Goal: Task Accomplishment & Management: Manage account settings

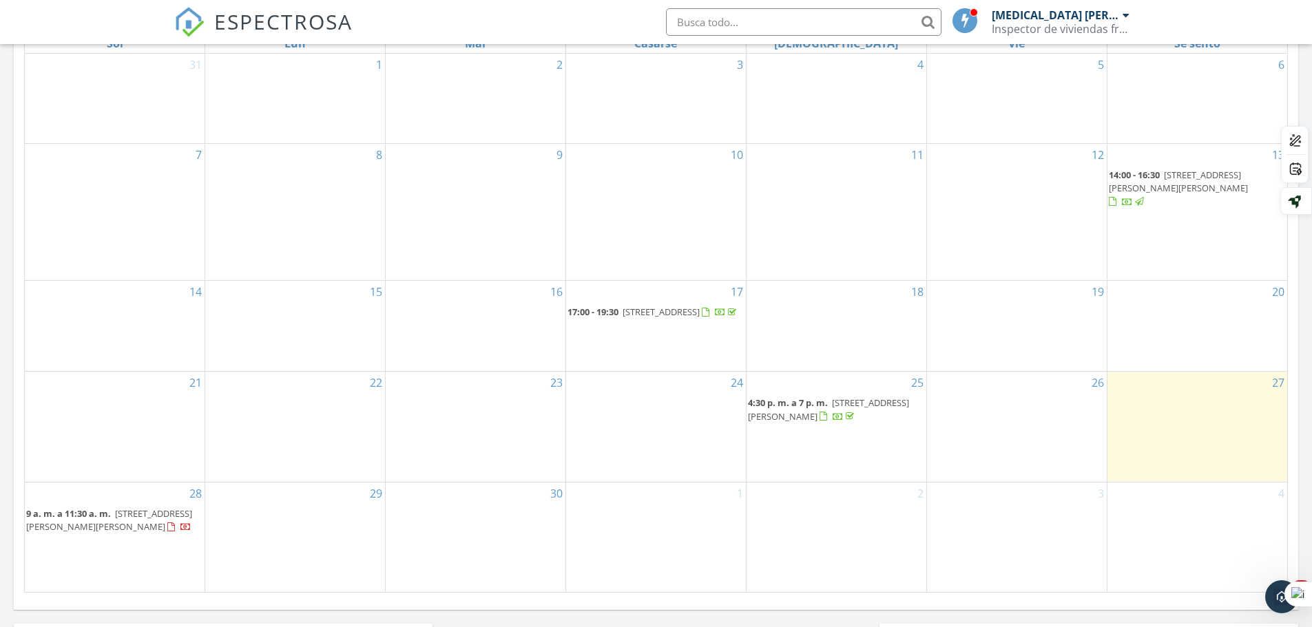
scroll to position [688, 0]
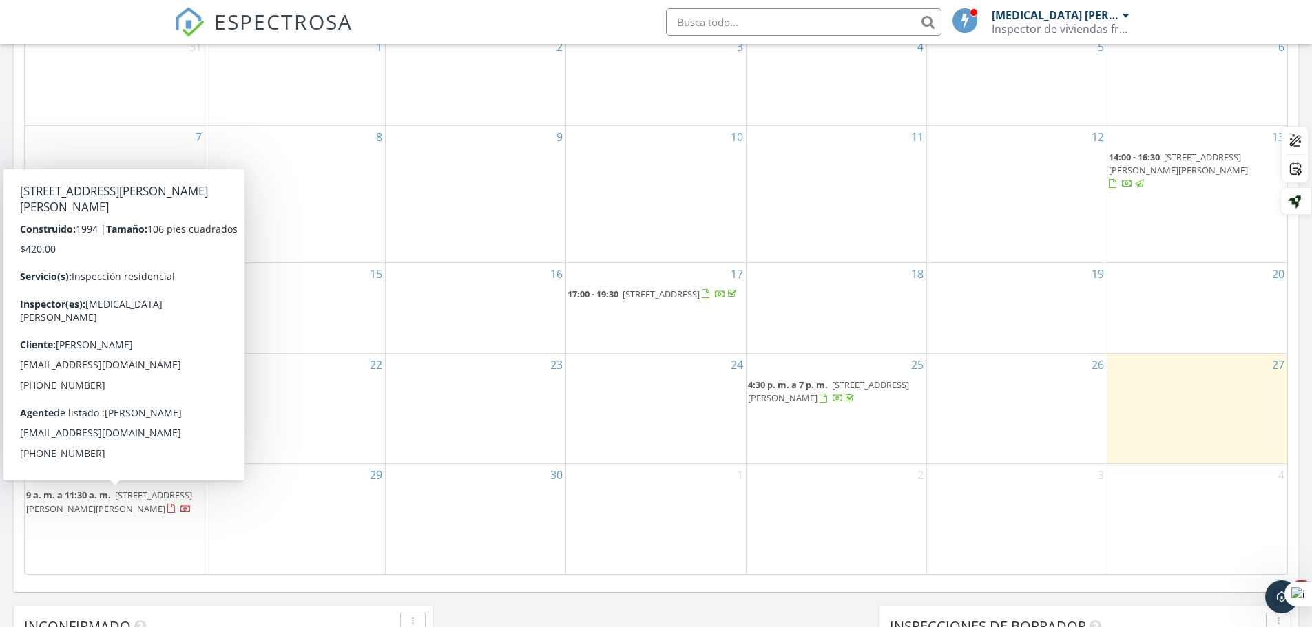
click at [167, 514] on div at bounding box center [171, 509] width 8 height 9
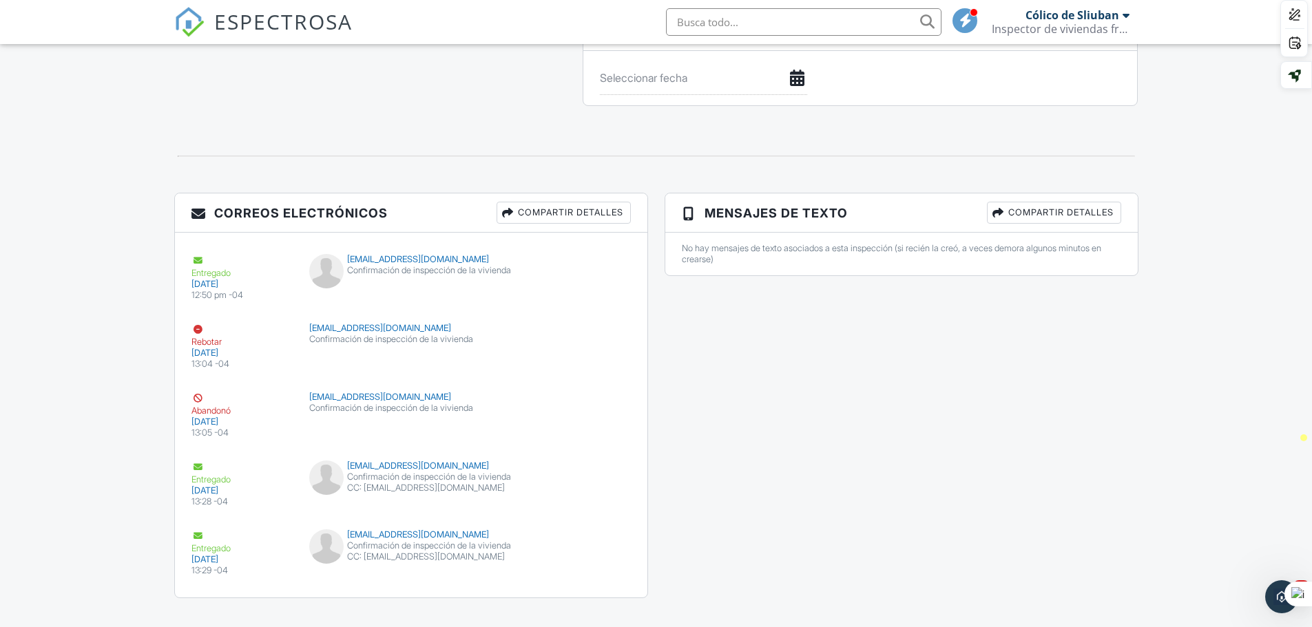
click at [545, 209] on font "Compartir detalles" at bounding box center [570, 212] width 105 height 10
click at [0, 0] on h2 "Share inspection details" at bounding box center [0, 0] width 0 height 0
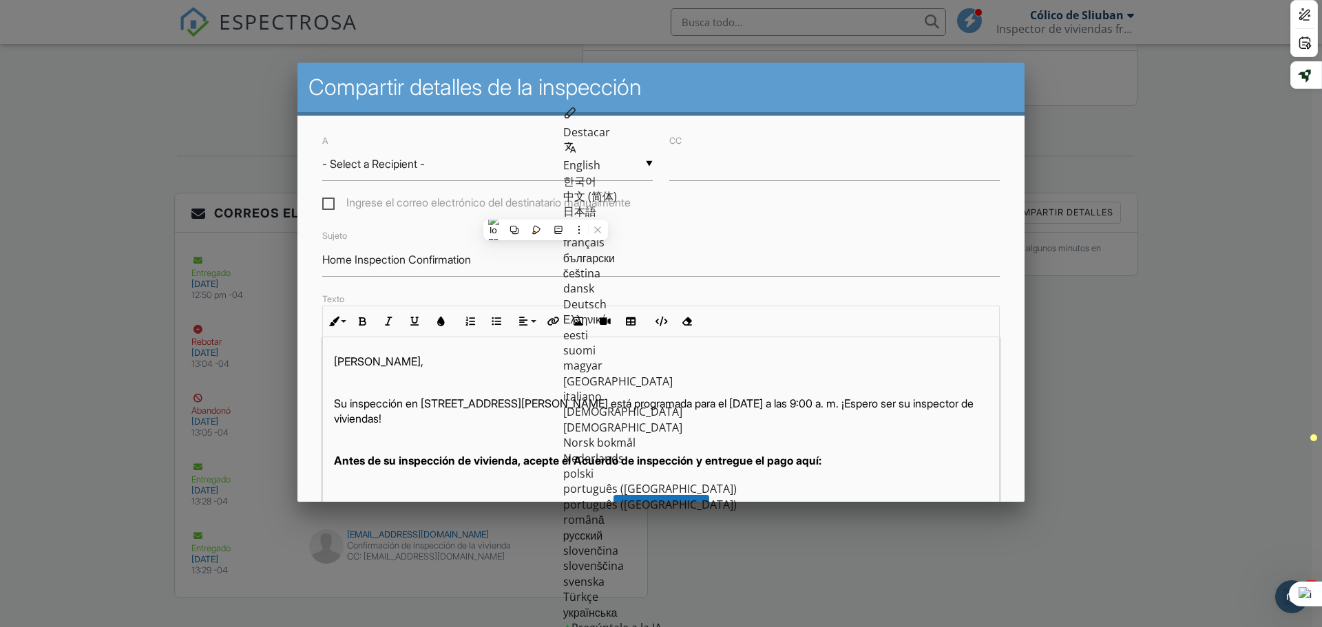
click at [1146, 482] on div at bounding box center [661, 323] width 1322 height 784
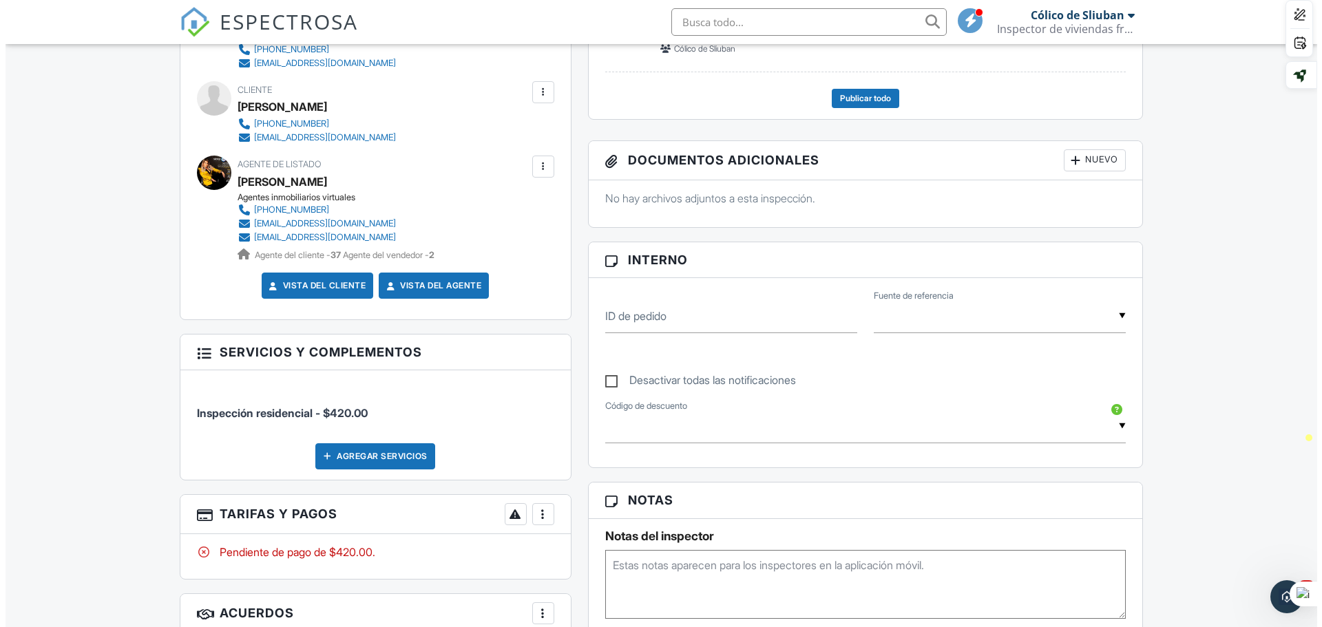
scroll to position [449, 0]
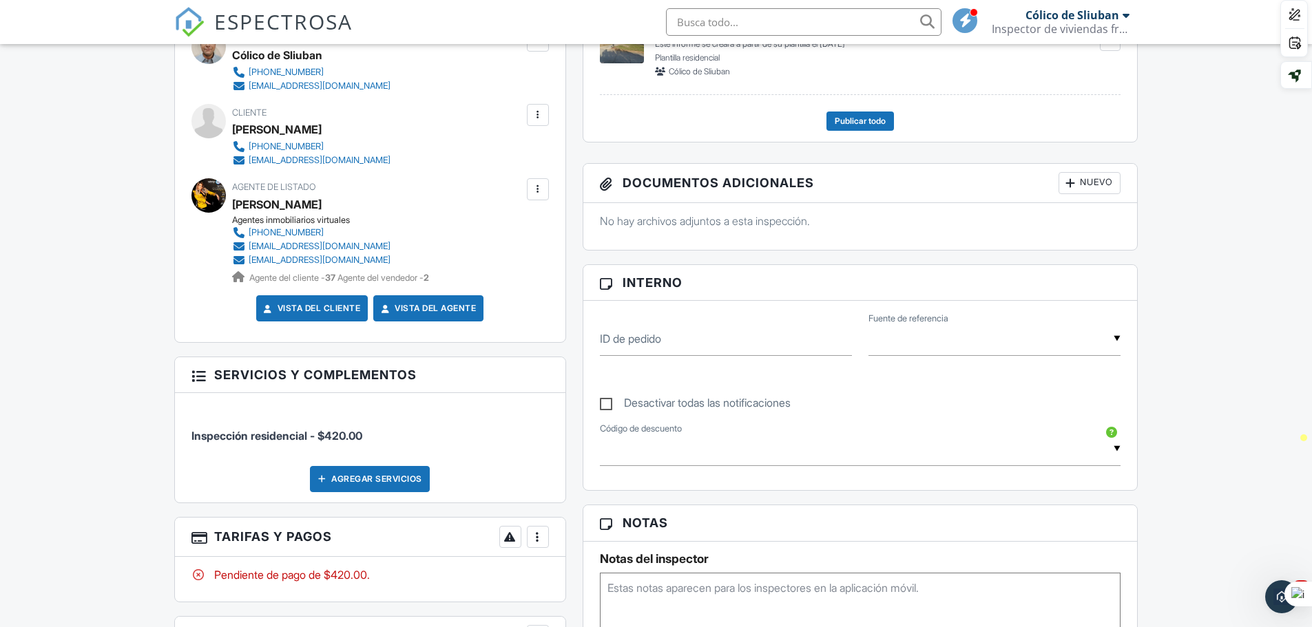
click at [539, 196] on div at bounding box center [538, 189] width 14 height 14
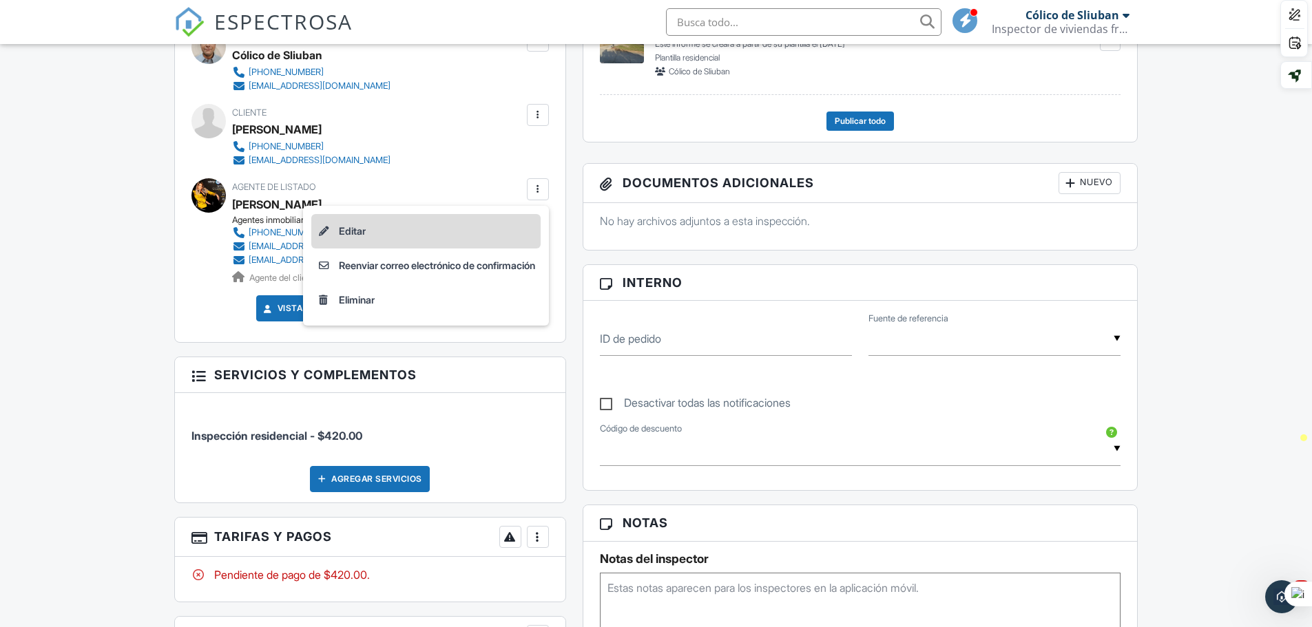
click at [343, 240] on font "Editar" at bounding box center [352, 231] width 27 height 17
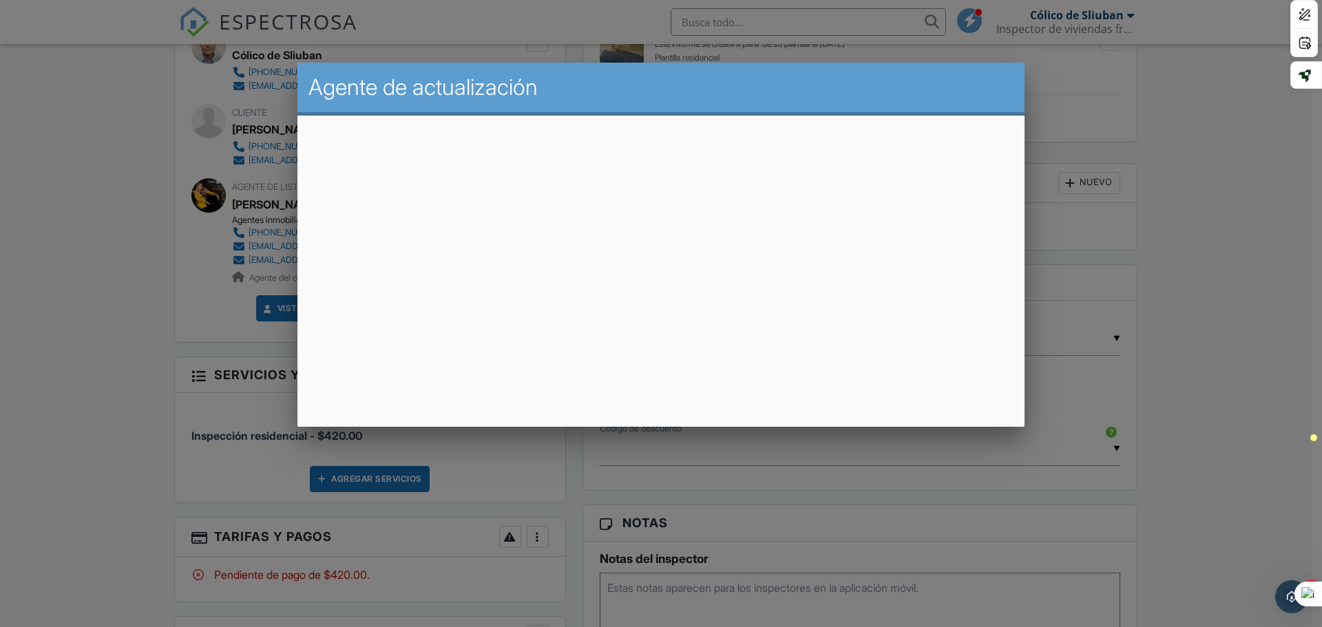
drag, startPoint x: 657, startPoint y: 77, endPoint x: 776, endPoint y: 96, distance: 120.5
click at [663, 80] on h2 "Agente de actualización" at bounding box center [660, 88] width 705 height 28
click at [742, 92] on h2 "Agente de actualización" at bounding box center [660, 88] width 705 height 28
click at [776, 96] on h2 "Agente de actualización" at bounding box center [660, 88] width 705 height 28
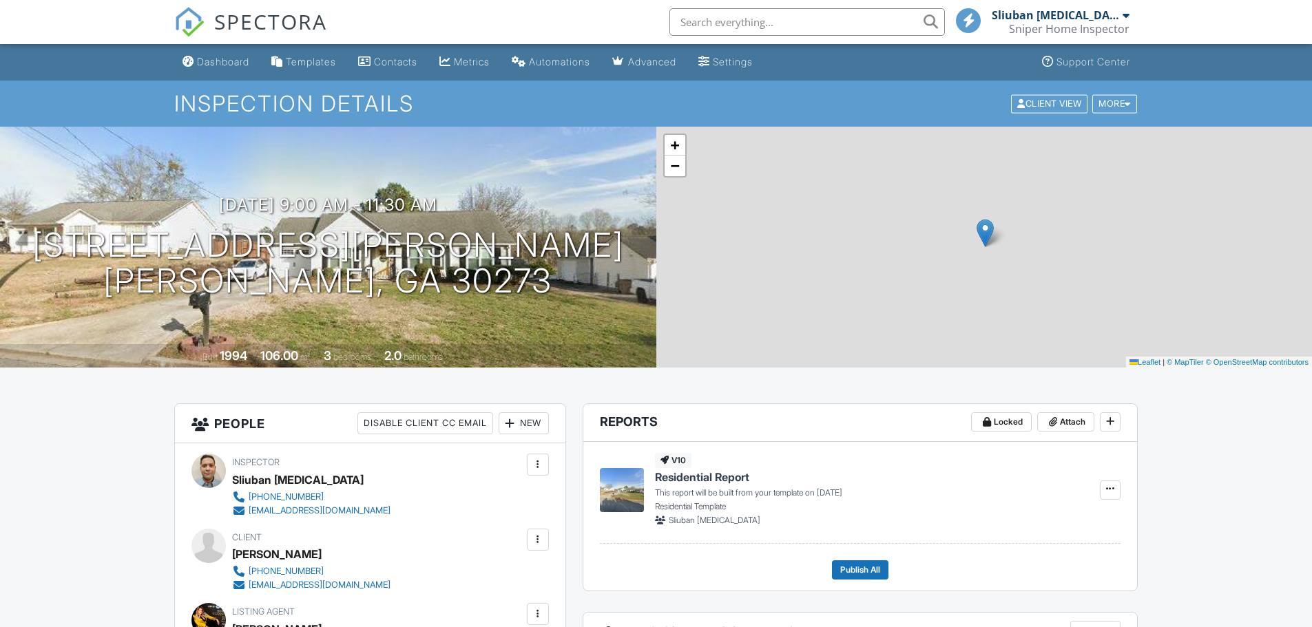
click at [534, 603] on div at bounding box center [538, 614] width 22 height 22
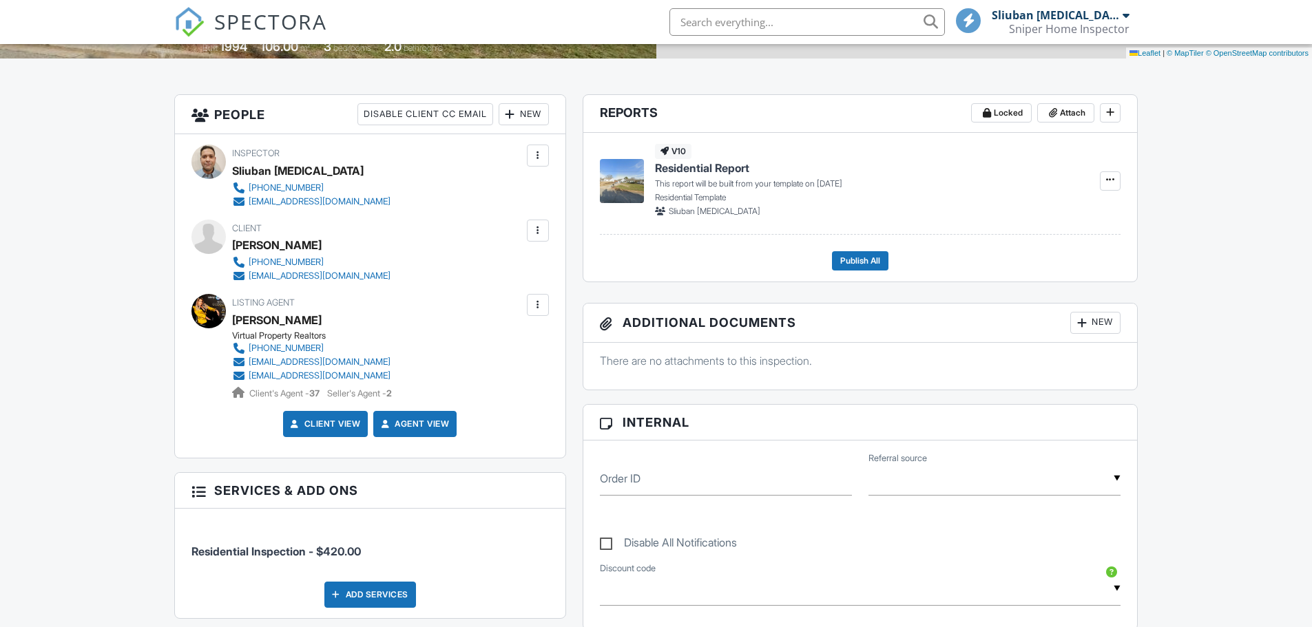
click at [539, 305] on div at bounding box center [538, 305] width 14 height 14
click at [538, 308] on div at bounding box center [538, 305] width 14 height 14
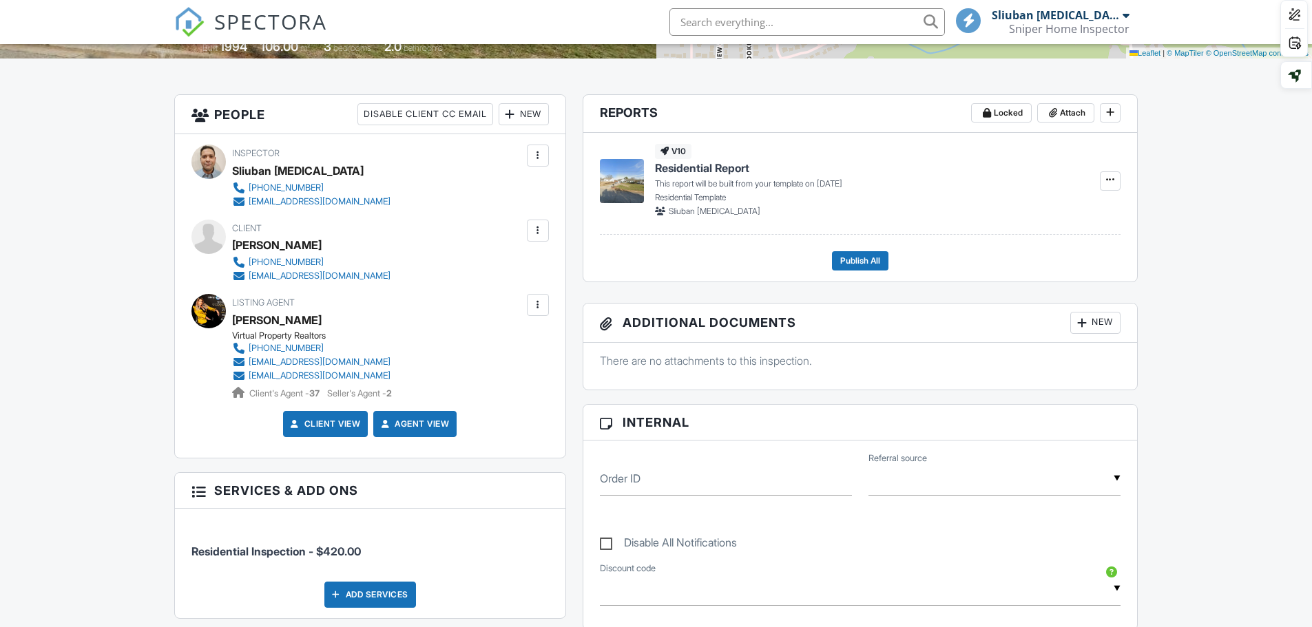
click at [538, 308] on div at bounding box center [538, 305] width 14 height 14
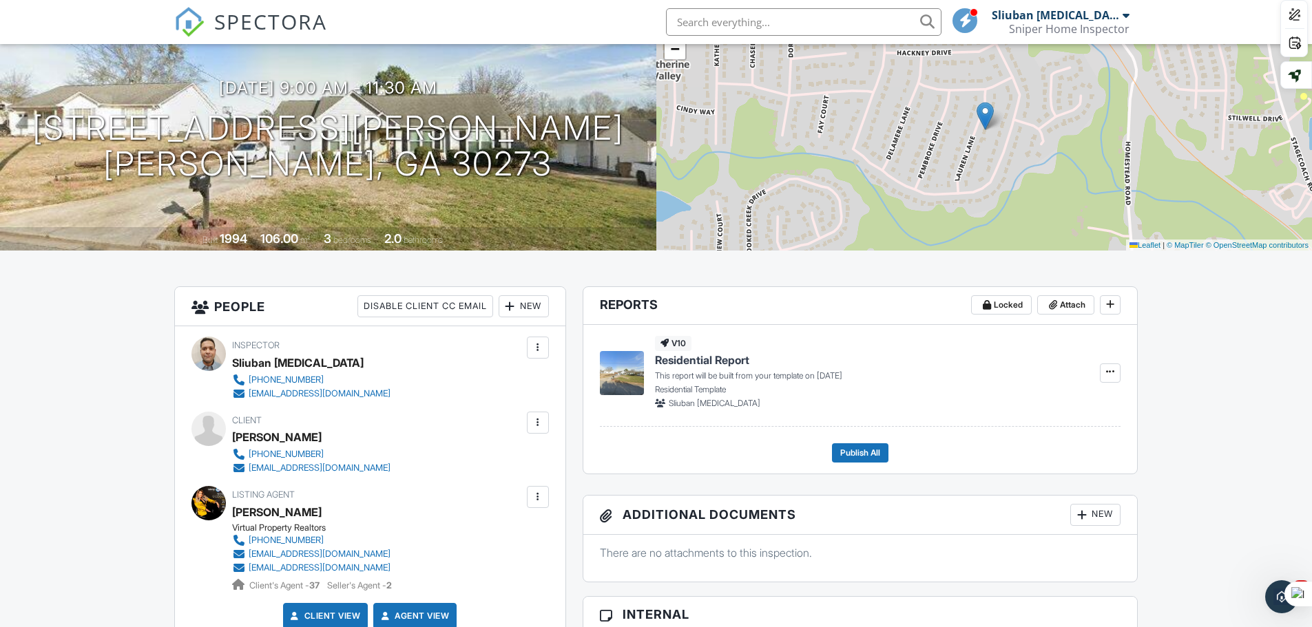
scroll to position [103, 0]
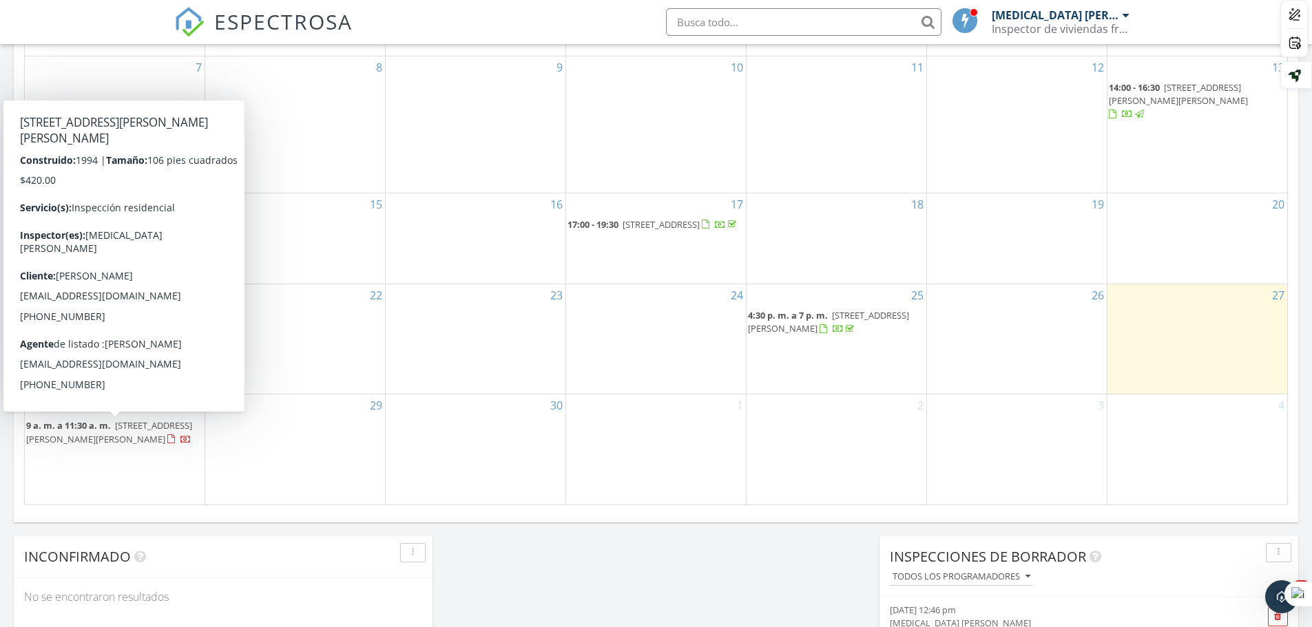
click at [167, 443] on div at bounding box center [171, 439] width 8 height 9
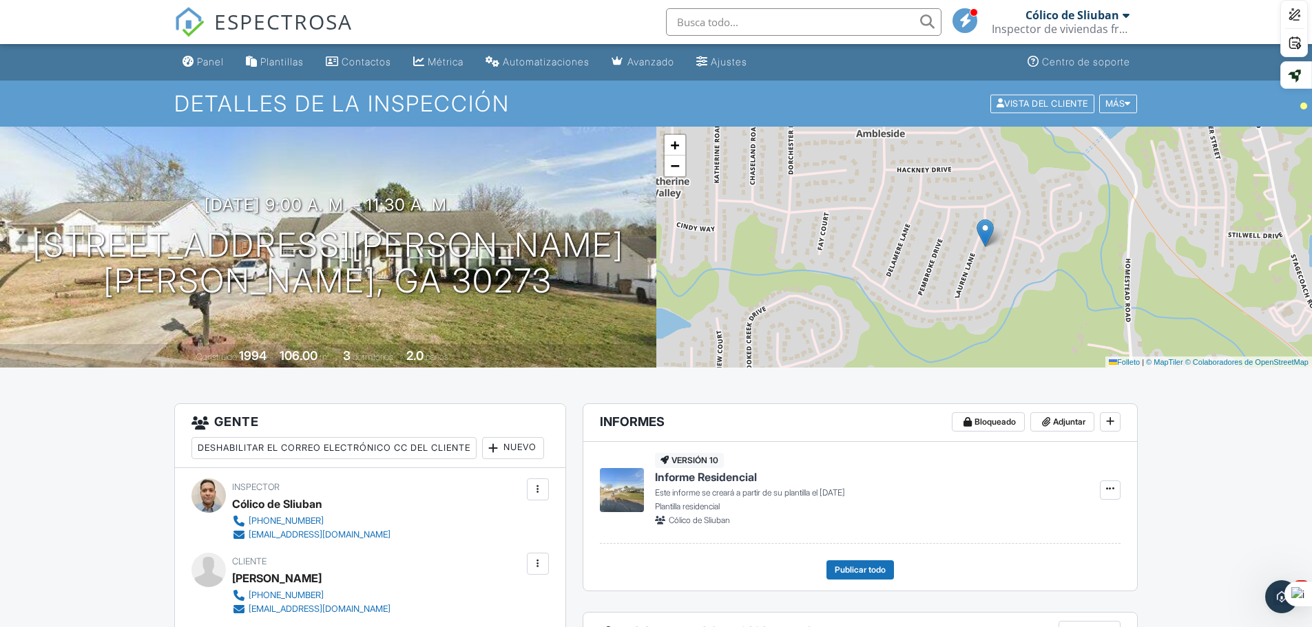
click at [1130, 17] on link "Cólico de Sliuban Inspector de viviendas francotirador" at bounding box center [1061, 22] width 141 height 44
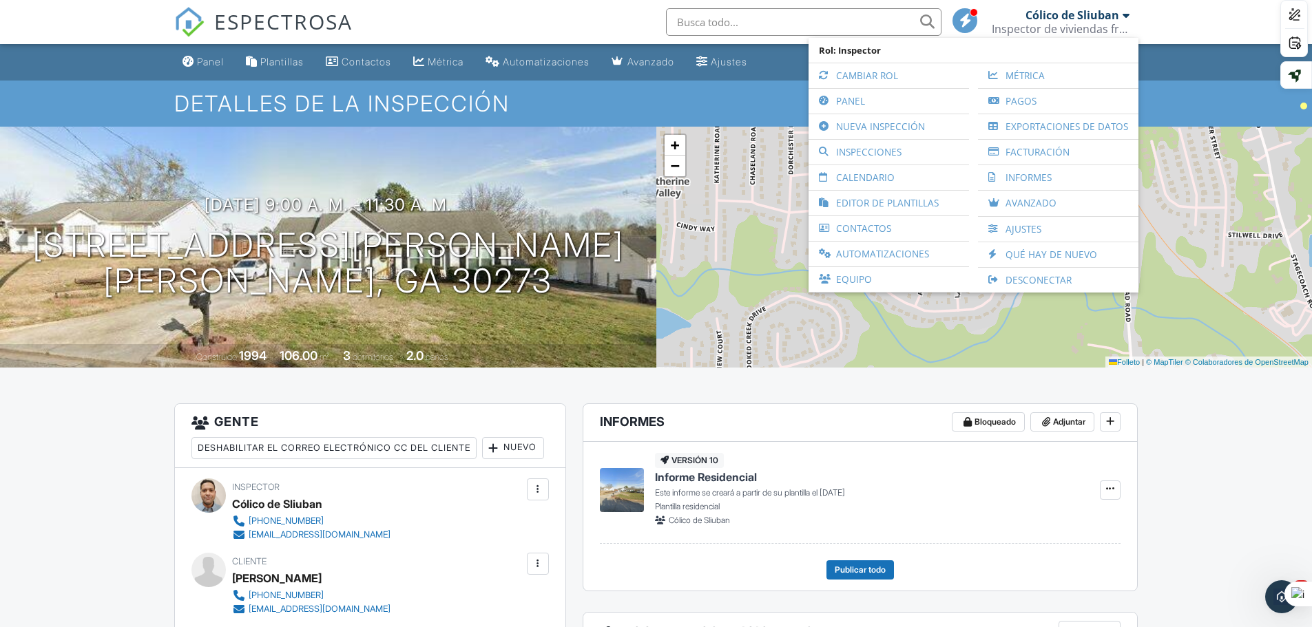
click at [1067, 280] on font "Desconectar" at bounding box center [1038, 279] width 66 height 13
